Goal: Book appointment/travel/reservation

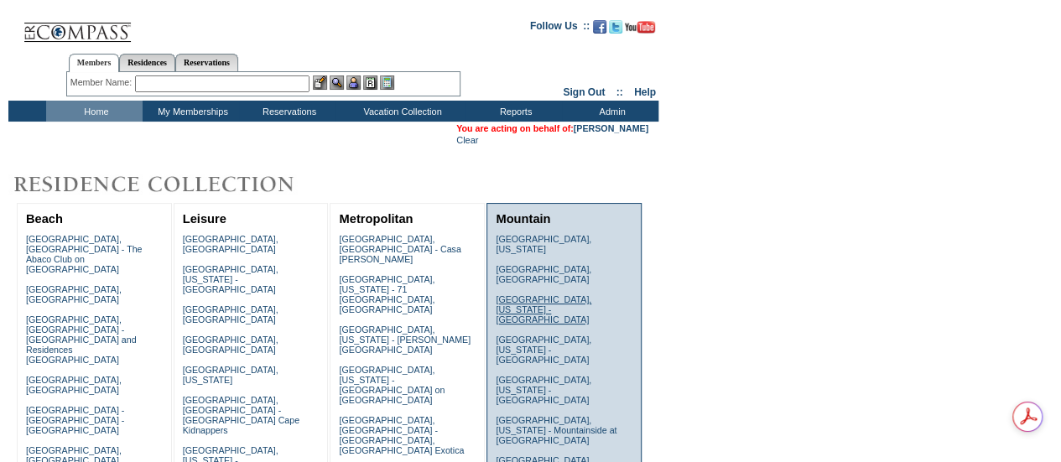
click at [589, 294] on link "Deer Valley, Utah - Ironwood" at bounding box center [544, 309] width 96 height 30
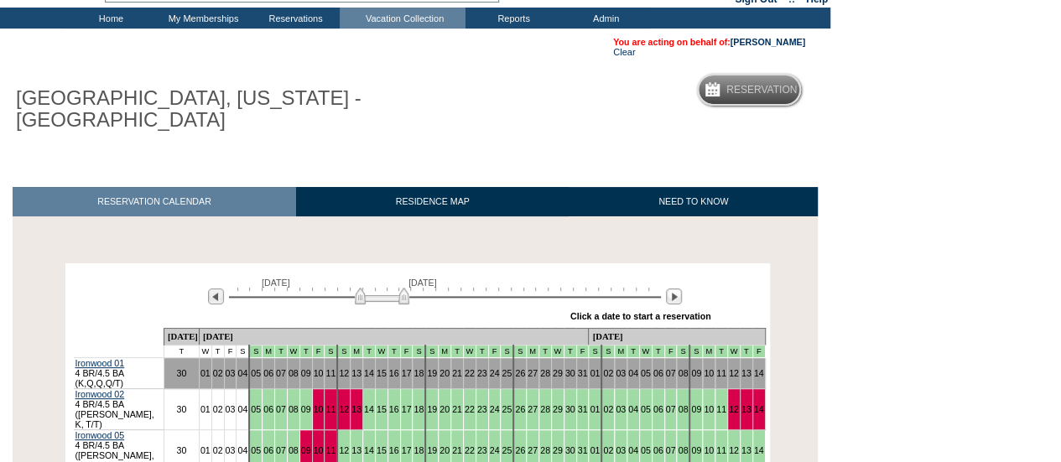
scroll to position [106, 0]
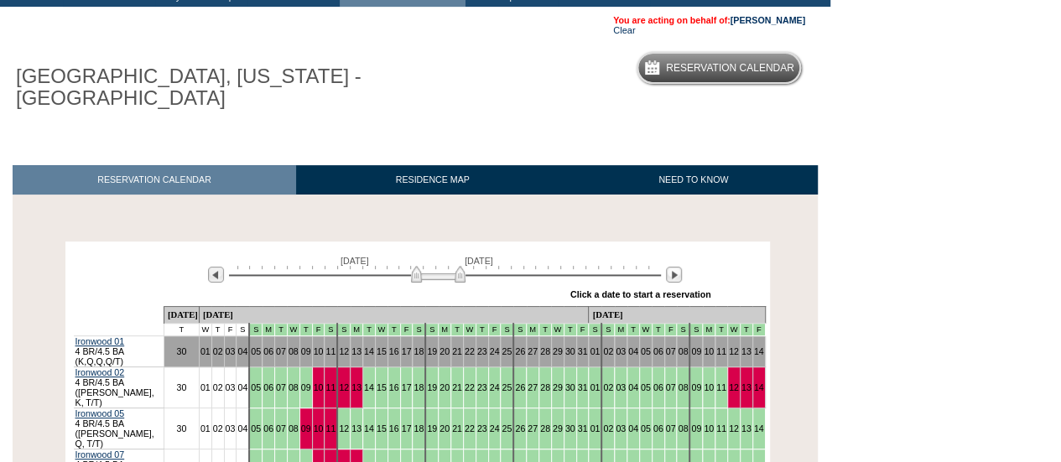
drag, startPoint x: 395, startPoint y: 251, endPoint x: 451, endPoint y: 251, distance: 56.2
click at [451, 266] on img at bounding box center [438, 274] width 55 height 17
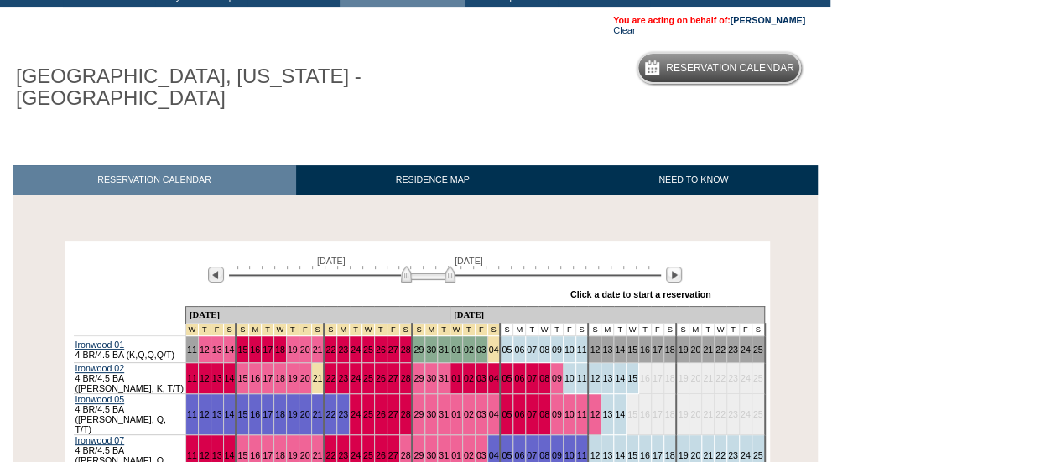
drag, startPoint x: 451, startPoint y: 251, endPoint x: 439, endPoint y: 249, distance: 12.7
click at [439, 266] on img at bounding box center [428, 274] width 55 height 17
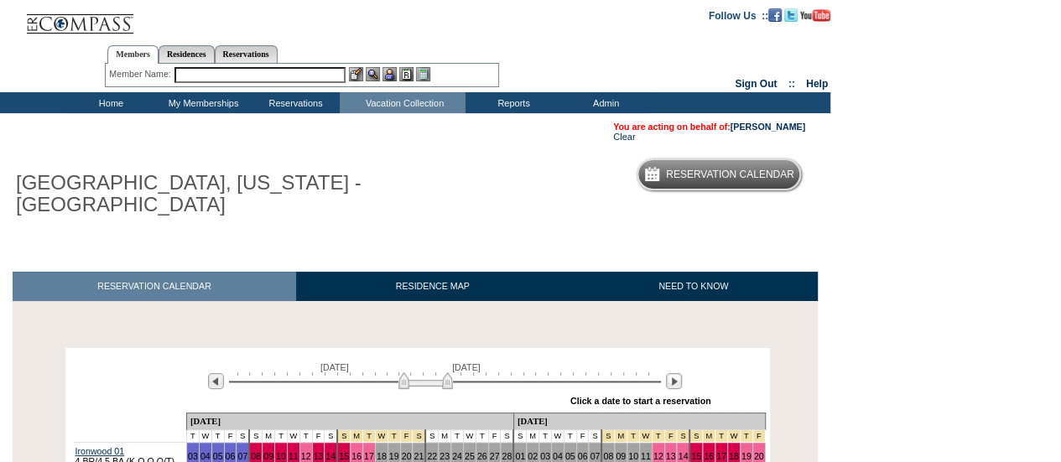
scroll to position [0, 0]
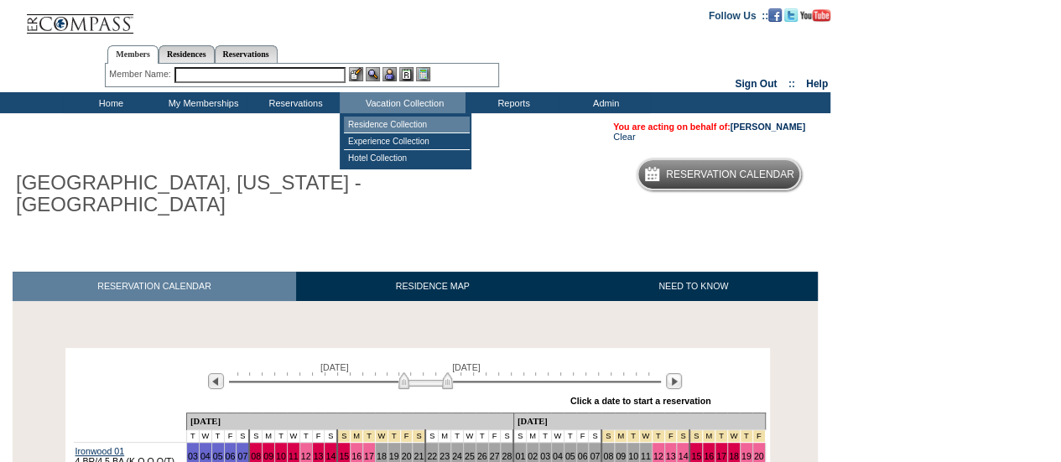
click at [379, 120] on td "Residence Collection" at bounding box center [407, 125] width 126 height 17
